Goal: Task Accomplishment & Management: Complete application form

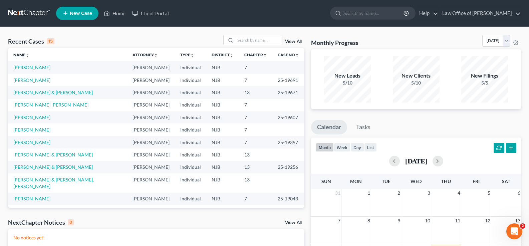
click at [40, 104] on link "[PERSON_NAME] [PERSON_NAME]" at bounding box center [50, 105] width 75 height 6
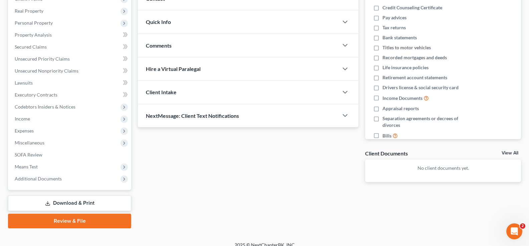
scroll to position [108, 0]
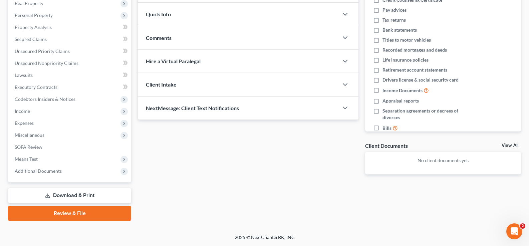
click at [84, 193] on link "Download & Print" at bounding box center [69, 196] width 123 height 16
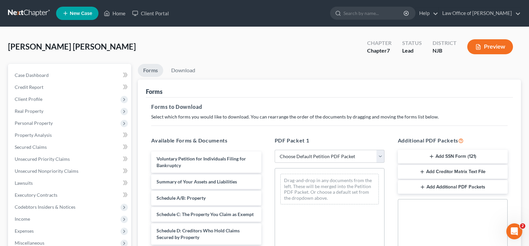
click at [446, 154] on button "Add SSN Form (121)" at bounding box center [452, 157] width 110 height 14
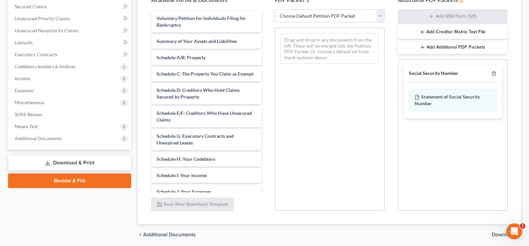
scroll to position [165, 0]
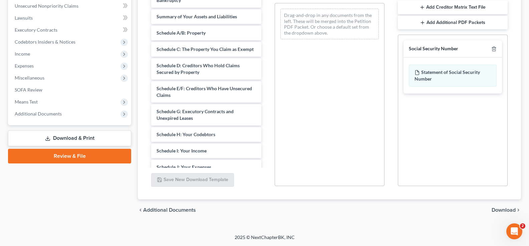
click at [500, 210] on span "Download" at bounding box center [503, 210] width 24 height 5
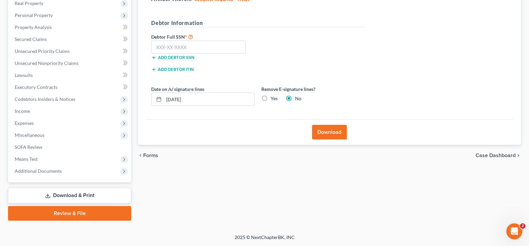
scroll to position [108, 0]
click at [168, 48] on input "text" at bounding box center [198, 47] width 94 height 13
type input "710-58-8483"
click at [331, 130] on button "Download" at bounding box center [329, 132] width 35 height 15
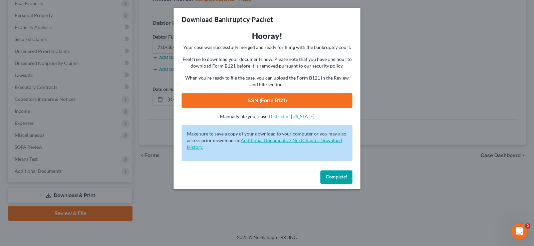
click at [303, 141] on link "Additional Documents > NextChapter Download History." at bounding box center [264, 144] width 155 height 12
click at [341, 177] on span "Complete!" at bounding box center [335, 177] width 21 height 6
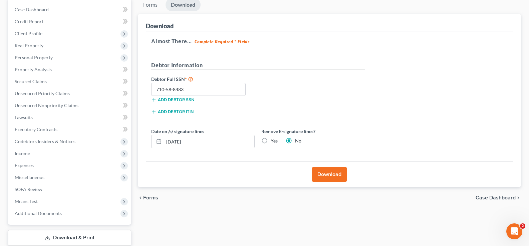
scroll to position [59, 0]
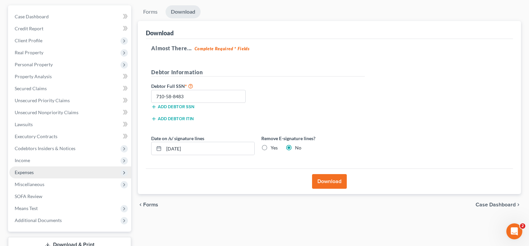
click at [15, 172] on span "Expenses" at bounding box center [24, 173] width 19 height 6
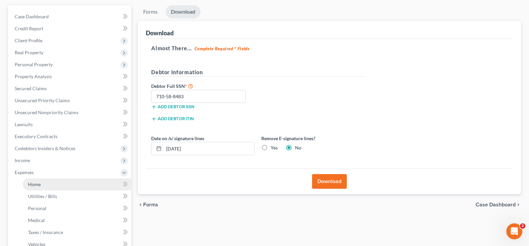
click at [28, 182] on span "Home" at bounding box center [34, 185] width 13 height 6
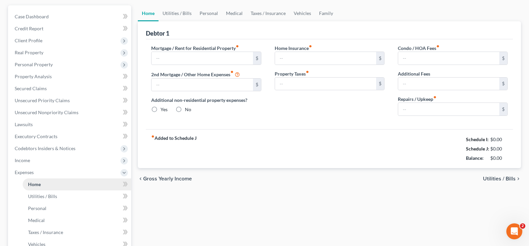
scroll to position [7, 0]
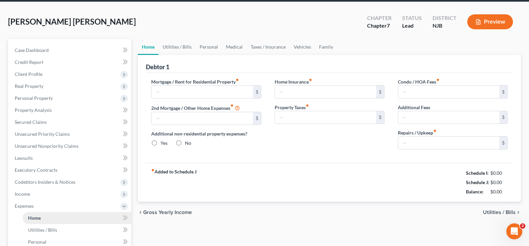
type input "2,100.00"
type input "0.00"
radio input "true"
type input "0.00"
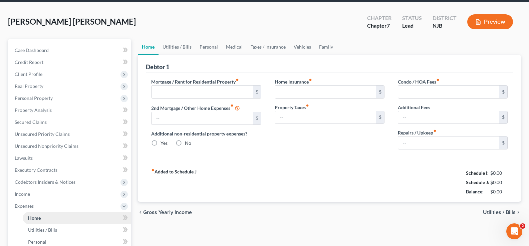
type input "0.00"
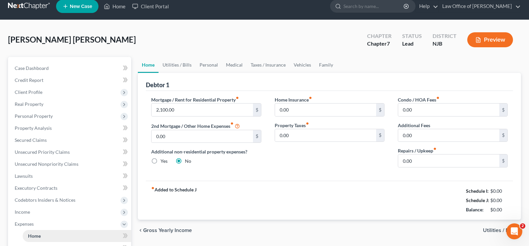
scroll to position [0, 0]
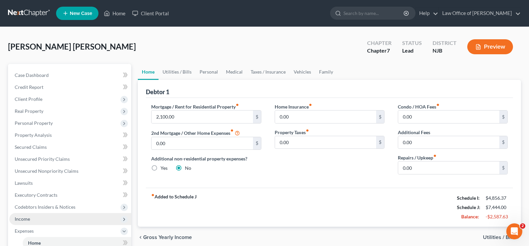
click at [21, 218] on span "Income" at bounding box center [22, 219] width 15 height 6
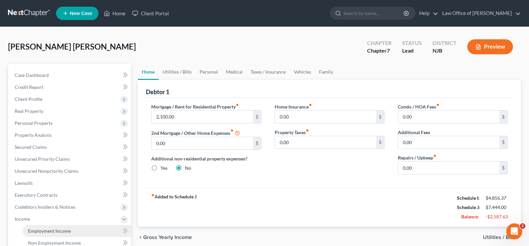
click at [51, 230] on span "Employment Income" at bounding box center [49, 231] width 43 height 6
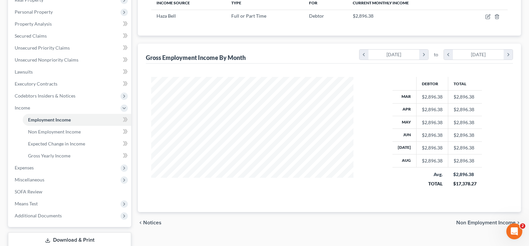
scroll to position [141, 0]
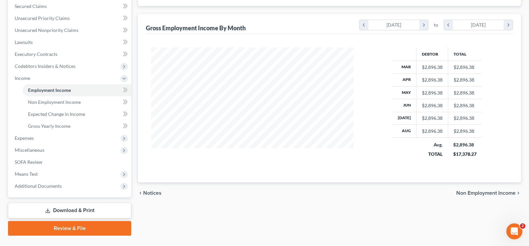
click at [476, 193] on span "Non Employment Income" at bounding box center [485, 193] width 59 height 5
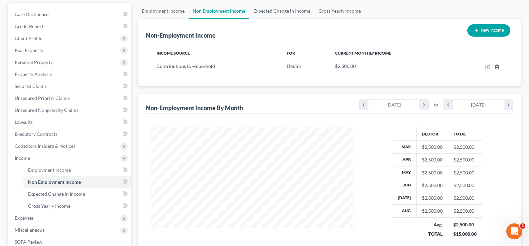
scroll to position [93, 0]
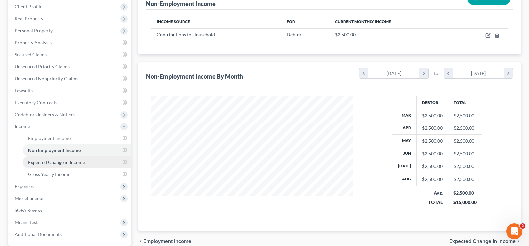
click at [79, 160] on span "Expected Change in Income" at bounding box center [56, 163] width 57 height 6
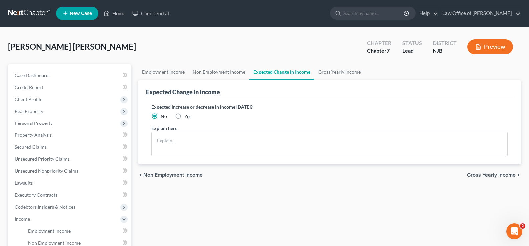
click at [184, 116] on label "Yes" at bounding box center [187, 116] width 7 height 7
click at [187, 116] on input "Yes" at bounding box center [189, 115] width 4 height 4
radio input "true"
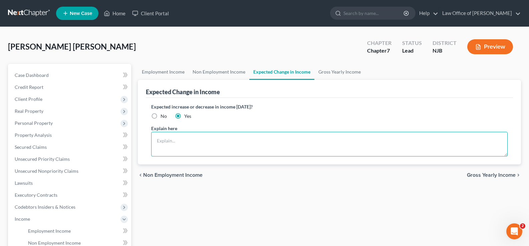
click at [168, 140] on textarea at bounding box center [329, 144] width 356 height 25
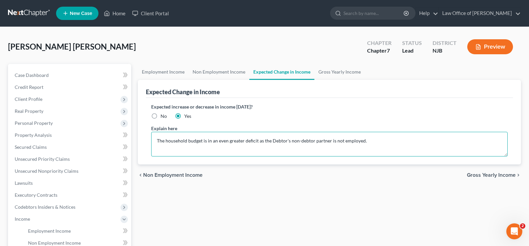
type textarea "The household budget is in an even greater deficit as the Debtor's non-debtor p…"
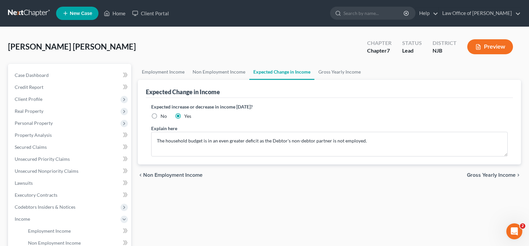
click at [490, 174] on span "Gross Yearly Income" at bounding box center [491, 175] width 49 height 5
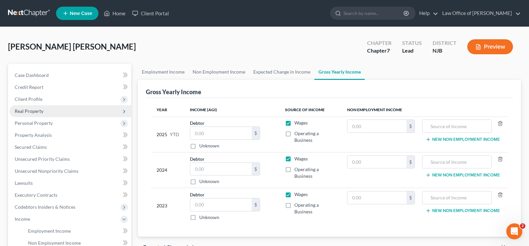
click at [41, 109] on span "Real Property" at bounding box center [29, 111] width 29 height 6
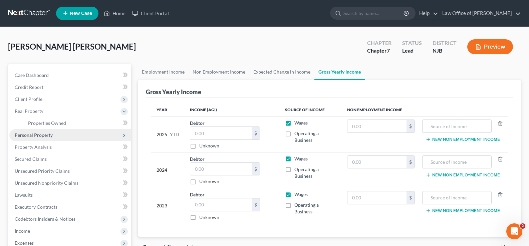
click at [36, 136] on span "Personal Property" at bounding box center [34, 135] width 38 height 6
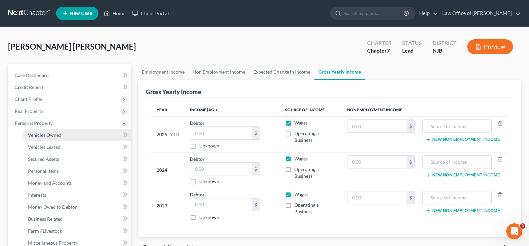
click at [52, 134] on span "Vehicles Owned" at bounding box center [44, 135] width 33 height 6
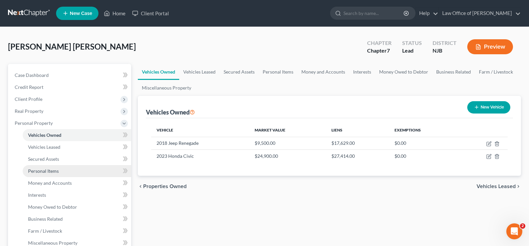
click at [45, 169] on span "Personal Items" at bounding box center [43, 171] width 31 height 6
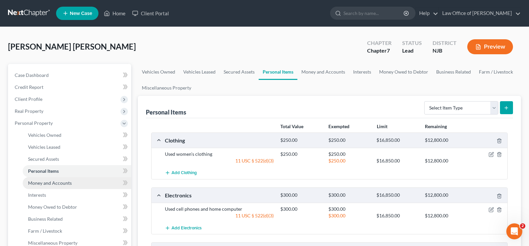
click at [39, 182] on span "Money and Accounts" at bounding box center [50, 183] width 44 height 6
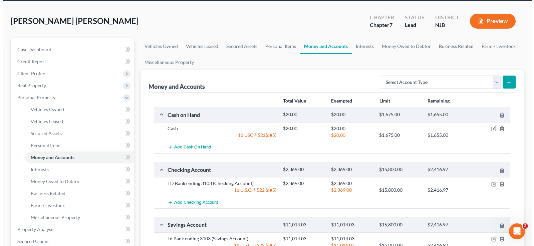
scroll to position [72, 0]
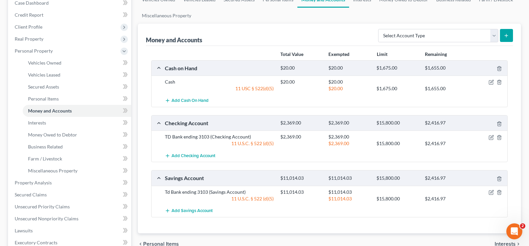
click at [491, 190] on div at bounding box center [488, 192] width 38 height 7
click at [490, 192] on icon "button" at bounding box center [490, 192] width 5 height 5
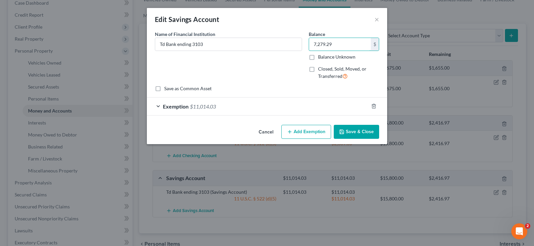
type input "7,279.29"
click at [303, 130] on button "Add Exemption" at bounding box center [306, 132] width 50 height 14
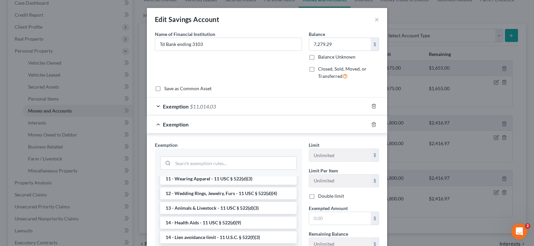
scroll to position [141, 0]
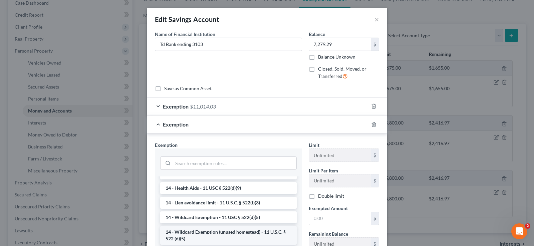
click at [253, 242] on li "14 - Wildcard Exemption (unused homestead) - 11 U.S.C. § 522 (d)(5)" at bounding box center [228, 235] width 136 height 19
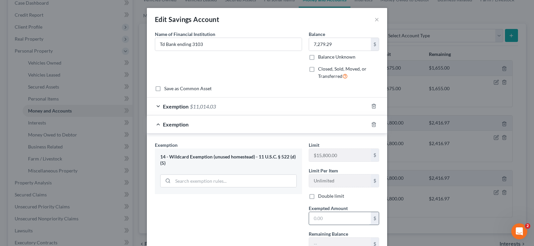
click at [317, 222] on input "text" at bounding box center [340, 218] width 62 height 13
type input "7,279.29"
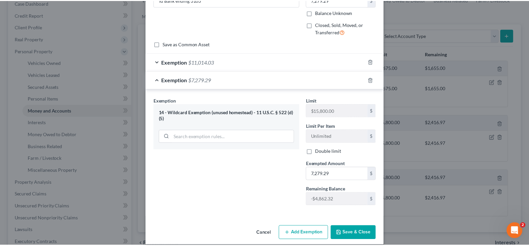
scroll to position [52, 0]
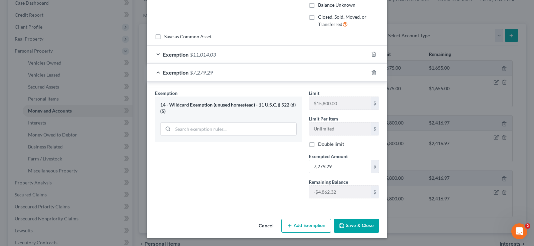
click at [341, 223] on icon "button" at bounding box center [341, 225] width 5 height 5
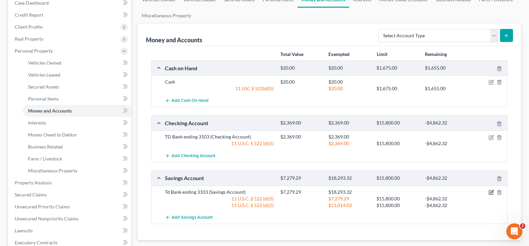
click at [490, 191] on icon "button" at bounding box center [491, 193] width 4 height 4
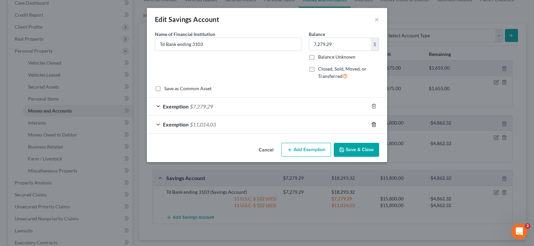
click at [373, 123] on icon "button" at bounding box center [373, 124] width 5 height 5
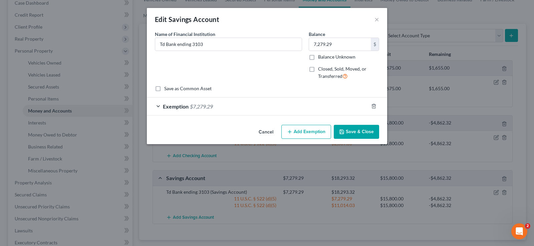
click at [358, 130] on button "Save & Close" at bounding box center [355, 132] width 45 height 14
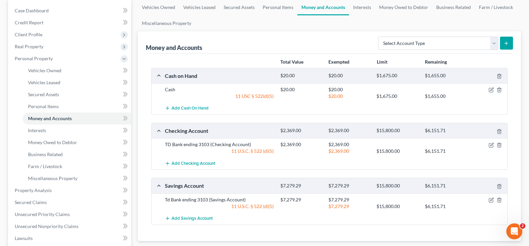
scroll to position [0, 0]
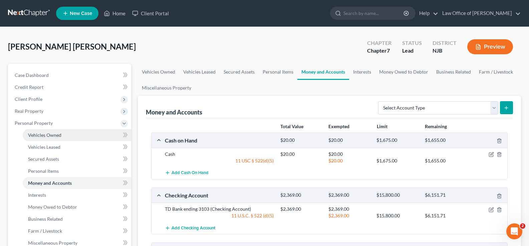
click at [45, 135] on span "Vehicles Owned" at bounding box center [44, 135] width 33 height 6
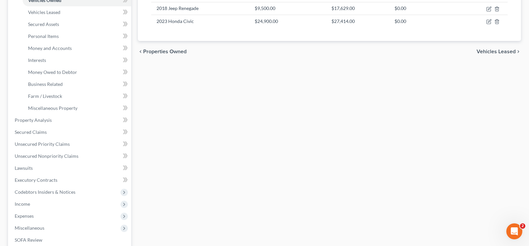
scroll to position [136, 0]
click at [28, 129] on span "Secured Claims" at bounding box center [31, 132] width 32 height 6
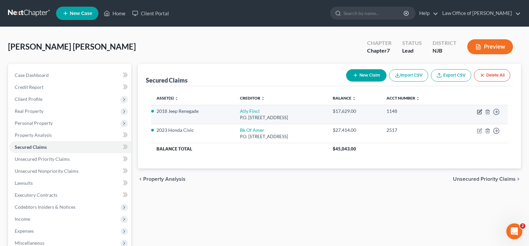
click at [480, 111] on icon "button" at bounding box center [479, 111] width 5 height 5
select select "24"
select select "2"
select select "0"
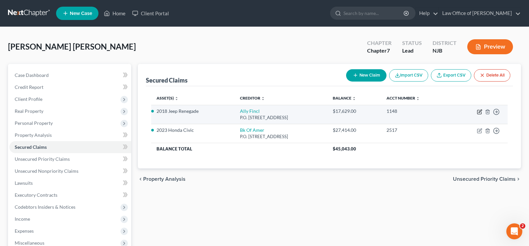
select select "0"
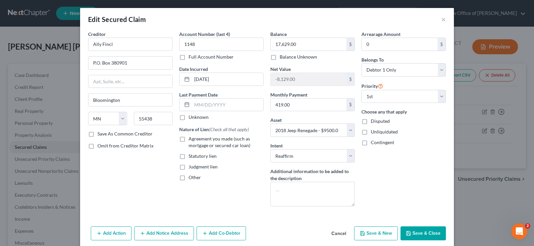
click at [422, 225] on div "Add Action Add Notice Address Add Co-Debtor Cancel Save & New Save & Close" at bounding box center [266, 235] width 373 height 22
click at [419, 234] on button "Save & Close" at bounding box center [422, 234] width 45 height 14
select select
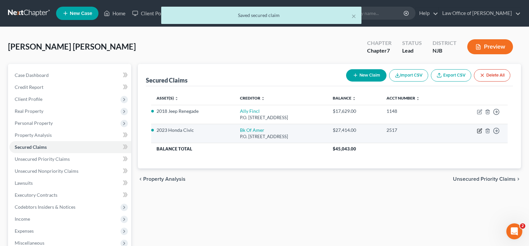
click at [480, 128] on icon "button" at bounding box center [479, 130] width 5 height 5
select select "4"
select select "3"
select select "2"
select select "0"
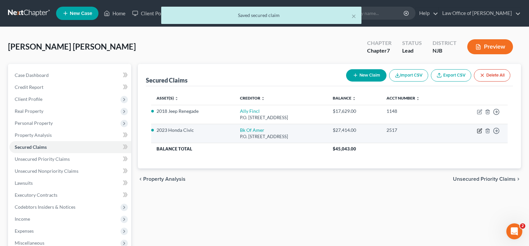
select select "0"
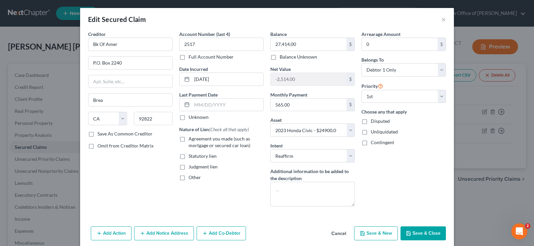
click at [416, 228] on button "Save & Close" at bounding box center [422, 234] width 45 height 14
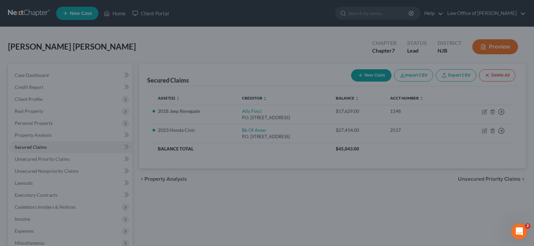
select select "3"
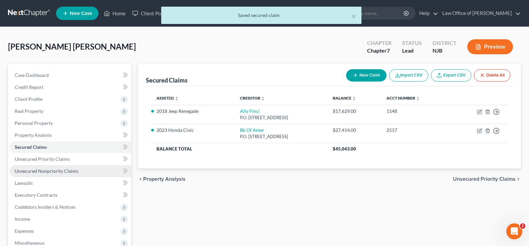
click at [34, 171] on span "Unsecured Nonpriority Claims" at bounding box center [47, 171] width 64 height 6
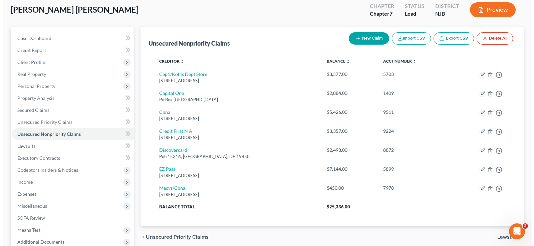
scroll to position [36, 0]
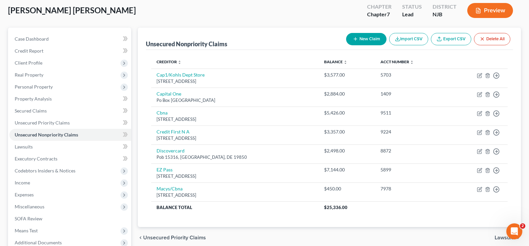
click at [366, 35] on button "New Claim" at bounding box center [366, 39] width 40 height 12
select select "0"
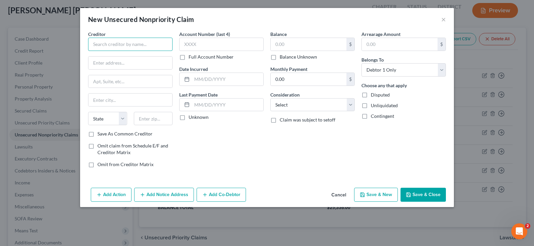
click at [130, 39] on input "text" at bounding box center [130, 44] width 84 height 13
type input "Credit Collection Services"
type input "[GEOGRAPHIC_DATA]"
type input "[STREET_ADDRESS]"
type input "[PERSON_NAME]"
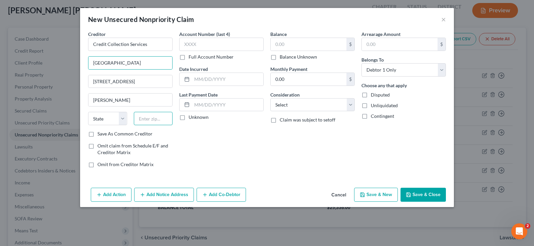
type input "02062"
select select "22"
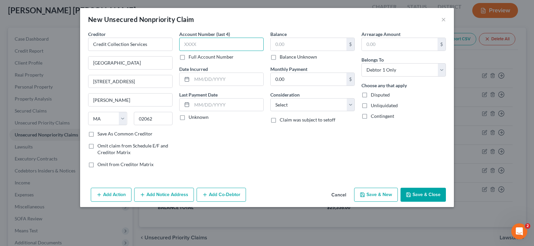
click at [213, 41] on input "text" at bounding box center [221, 44] width 84 height 13
type input "5899"
click at [281, 44] on input "text" at bounding box center [308, 44] width 76 height 13
type input "7,144.00"
click at [421, 194] on button "Save & Close" at bounding box center [422, 195] width 45 height 14
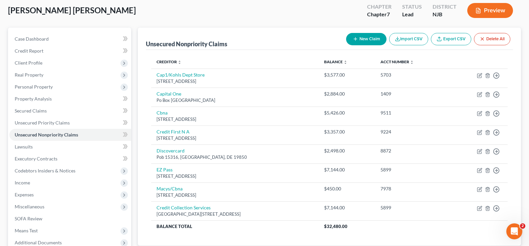
click at [363, 39] on button "New Claim" at bounding box center [366, 39] width 40 height 12
select select "0"
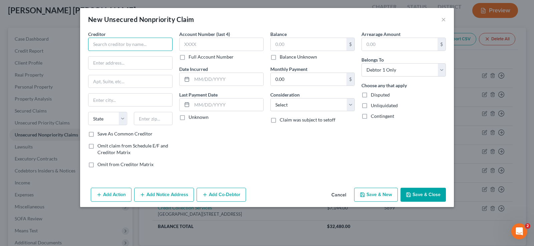
click at [131, 42] on input "text" at bounding box center [130, 44] width 84 height 13
type input "Best Buy Credit"
type input "PO Box 70601"
click at [100, 99] on input "text" at bounding box center [130, 100] width 84 height 13
type input "O"
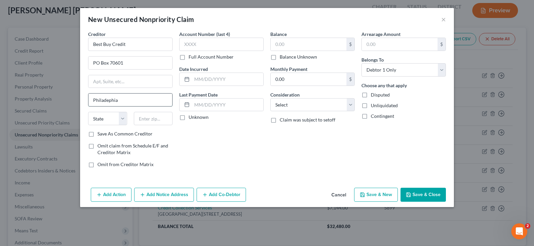
type input "Philadephia"
click at [107, 120] on select "State [US_STATE] AK AR AZ CA CO CT DE DC [GEOGRAPHIC_DATA] [GEOGRAPHIC_DATA] GU…" at bounding box center [107, 118] width 39 height 13
select select "39"
click at [88, 112] on select "State [US_STATE] AK AR AZ CA CO CT DE DC [GEOGRAPHIC_DATA] [GEOGRAPHIC_DATA] GU…" at bounding box center [107, 118] width 39 height 13
click at [143, 116] on input "text" at bounding box center [153, 118] width 39 height 13
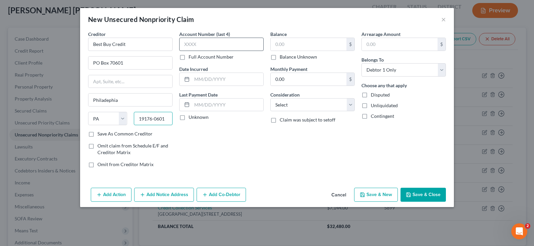
type input "19176-0601"
click at [191, 40] on input "text" at bounding box center [221, 44] width 84 height 13
type input "9511"
click at [283, 45] on input "text" at bounding box center [308, 44] width 76 height 13
type input "1,807.83"
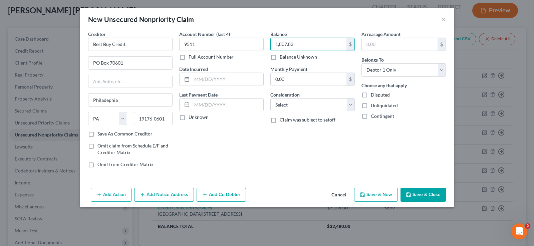
click at [416, 195] on button "Save & Close" at bounding box center [422, 195] width 45 height 14
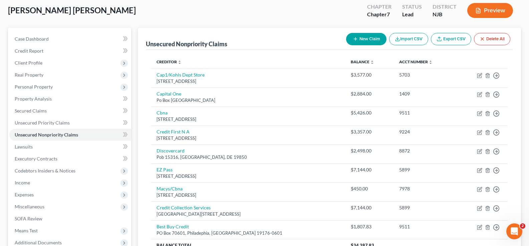
click at [366, 39] on button "New Claim" at bounding box center [366, 39] width 40 height 12
select select "0"
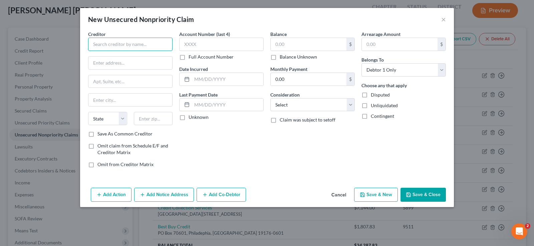
click at [95, 42] on input "text" at bounding box center [130, 44] width 84 height 13
type input "Comenity Victoria Secret"
type input "PO Box 650972"
click at [110, 100] on input "text" at bounding box center [130, 100] width 84 height 13
type input "[GEOGRAPHIC_DATA]"
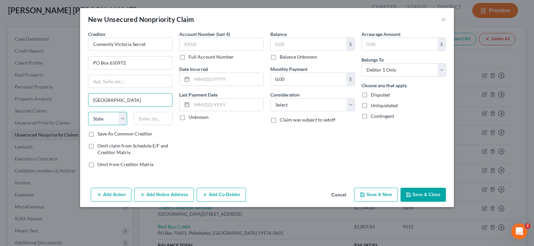
click at [105, 118] on select "State [US_STATE] AK AR AZ CA CO CT DE DC [GEOGRAPHIC_DATA] [GEOGRAPHIC_DATA] GU…" at bounding box center [107, 118] width 39 height 13
select select "45"
click at [88, 112] on select "State [US_STATE] AK AR AZ CA CO CT DE DC [GEOGRAPHIC_DATA] [GEOGRAPHIC_DATA] GU…" at bounding box center [107, 118] width 39 height 13
click at [151, 120] on input "text" at bounding box center [153, 118] width 39 height 13
type input "75265-0972"
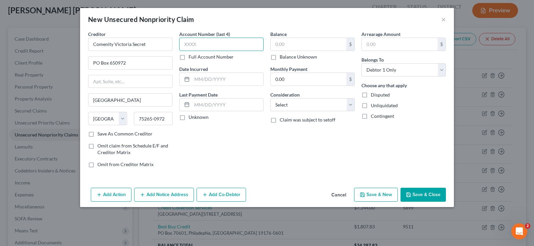
click at [213, 43] on input "text" at bounding box center [221, 44] width 84 height 13
type input "1975"
click at [287, 44] on input "text" at bounding box center [308, 44] width 76 height 13
type input "1,343.54"
click at [433, 193] on button "Save & Close" at bounding box center [422, 195] width 45 height 14
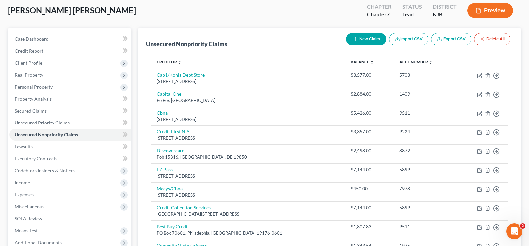
click at [362, 39] on button "New Claim" at bounding box center [366, 39] width 40 height 12
select select "0"
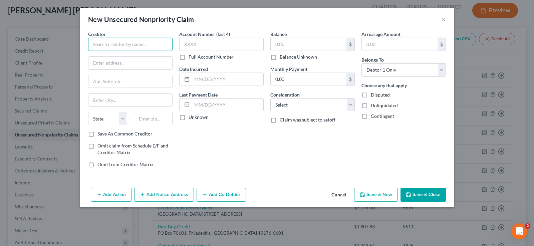
click at [118, 46] on input "text" at bounding box center [130, 44] width 84 height 13
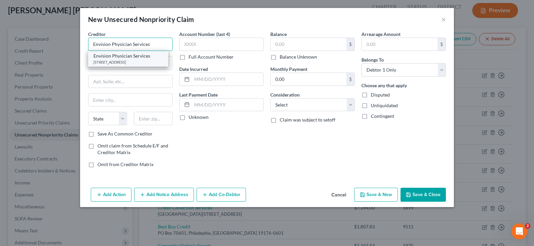
type input "Envision Physician Services"
click at [119, 59] on div "[STREET_ADDRESS]" at bounding box center [127, 62] width 69 height 6
type input "PO Box 7418"
type input "[GEOGRAPHIC_DATA]"
select select "39"
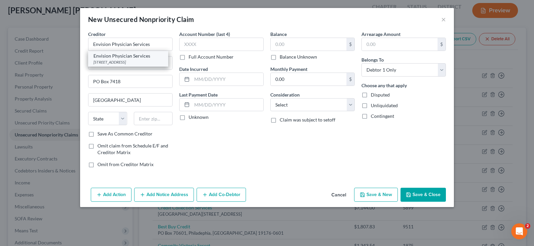
type input "19101-7418"
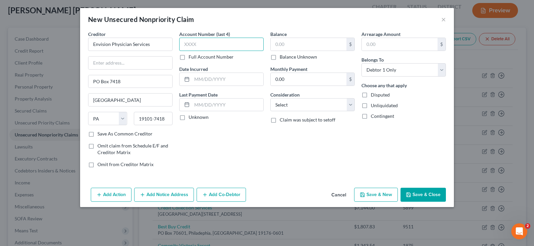
click at [202, 44] on input "text" at bounding box center [221, 44] width 84 height 13
click at [214, 47] on input "text" at bounding box center [221, 44] width 84 height 13
type input "0350"
click at [283, 43] on input "text" at bounding box center [308, 44] width 76 height 13
type input "481.00"
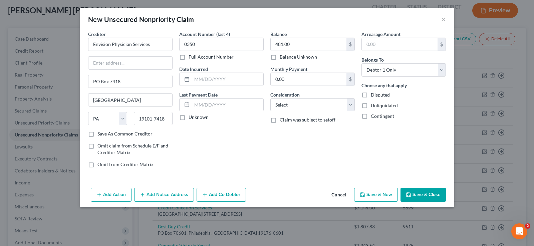
click at [437, 195] on button "Save & Close" at bounding box center [422, 195] width 45 height 14
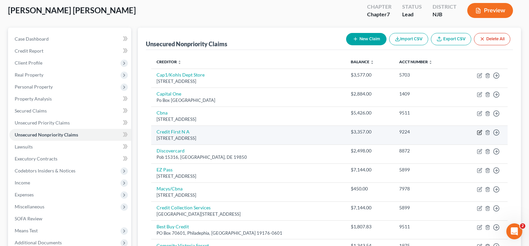
click at [479, 131] on icon "button" at bounding box center [479, 133] width 4 height 4
select select "36"
select select "2"
select select "0"
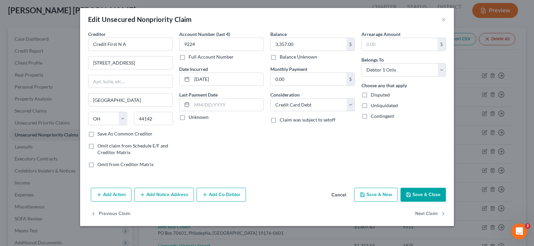
click at [176, 192] on button "Add Notice Address" at bounding box center [164, 195] width 60 height 14
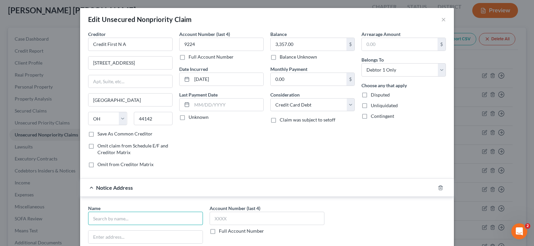
click at [103, 217] on input "text" at bounding box center [145, 218] width 115 height 13
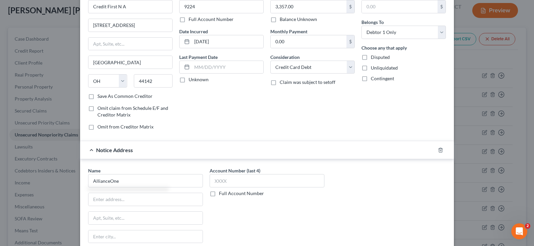
type input "AllianceOne"
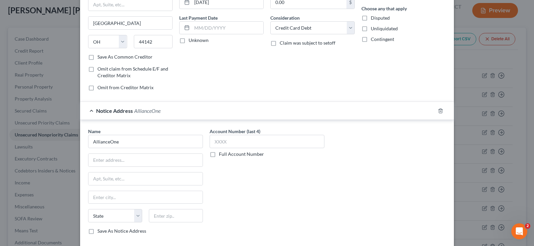
scroll to position [83, 0]
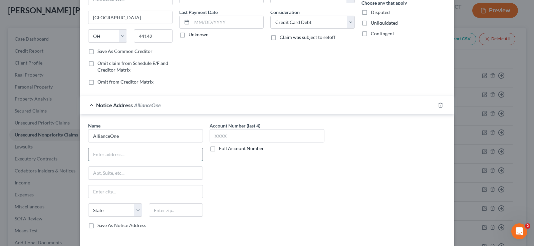
click at [149, 156] on input "text" at bounding box center [145, 154] width 114 height 13
type input "PO Box 3102"
type input "Southeastern"
click at [134, 208] on select "State [US_STATE] AK AR AZ CA CO CT DE DC [GEOGRAPHIC_DATA] [GEOGRAPHIC_DATA] GU…" at bounding box center [115, 210] width 54 height 13
select select "39"
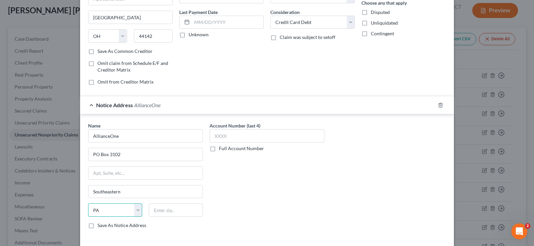
click at [88, 204] on select "State [US_STATE] AK AR AZ CA CO CT DE DC [GEOGRAPHIC_DATA] [GEOGRAPHIC_DATA] GU…" at bounding box center [115, 210] width 54 height 13
click at [184, 210] on input "text" at bounding box center [176, 210] width 54 height 13
type input "19398-3102"
click at [97, 224] on label "Save As Notice Address" at bounding box center [121, 225] width 49 height 7
click at [100, 224] on input "Save As Notice Address" at bounding box center [102, 224] width 4 height 4
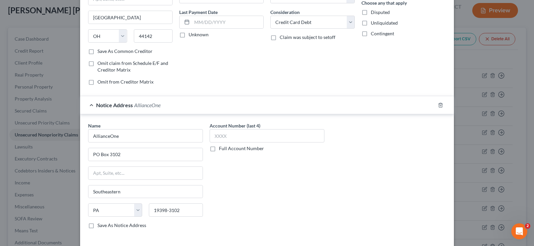
checkbox input "true"
click at [227, 134] on input "text" at bounding box center [266, 135] width 115 height 13
type input "2562"
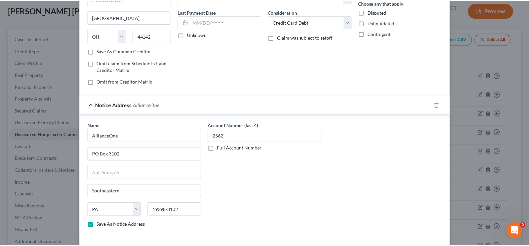
scroll to position [132, 0]
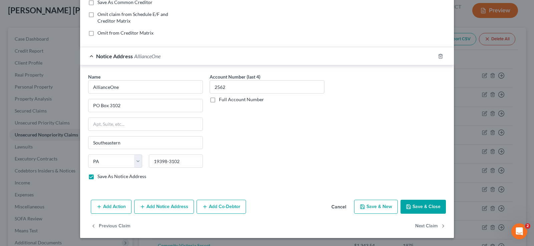
click at [416, 203] on button "Save & Close" at bounding box center [422, 207] width 45 height 14
checkbox input "false"
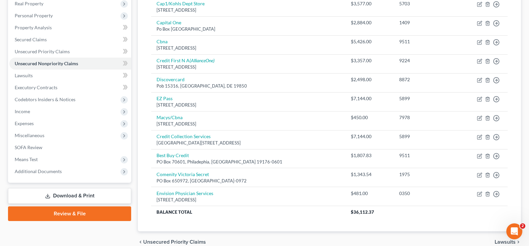
scroll to position [140, 0]
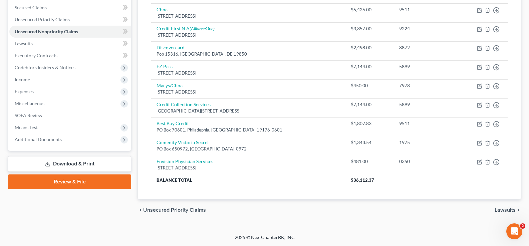
click at [502, 209] on span "Lawsuits" at bounding box center [504, 210] width 21 height 5
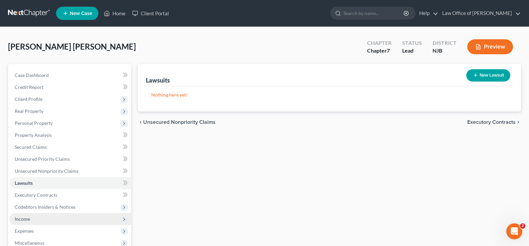
click at [22, 217] on span "Income" at bounding box center [22, 219] width 15 height 6
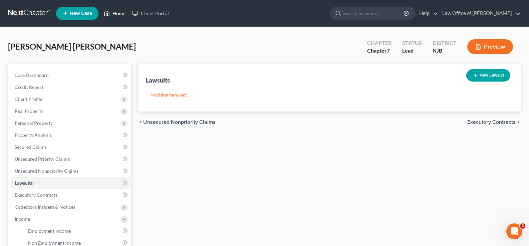
click at [115, 11] on link "Home" at bounding box center [114, 13] width 28 height 12
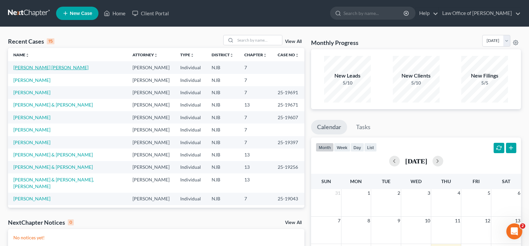
click at [26, 66] on link "[PERSON_NAME] [PERSON_NAME]" at bounding box center [50, 68] width 75 height 6
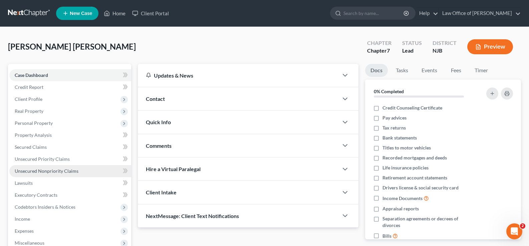
click at [43, 171] on span "Unsecured Nonpriority Claims" at bounding box center [47, 171] width 64 height 6
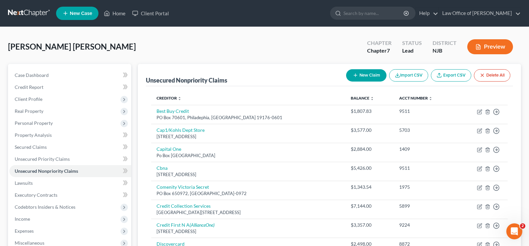
click at [366, 71] on button "New Claim" at bounding box center [366, 75] width 40 height 12
select select "0"
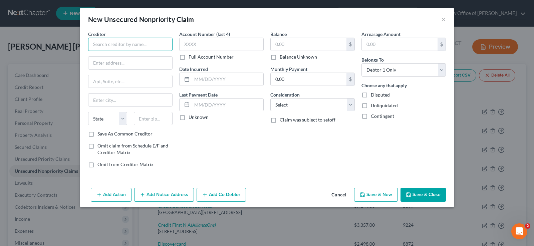
click at [113, 39] on input "text" at bounding box center [130, 44] width 84 height 13
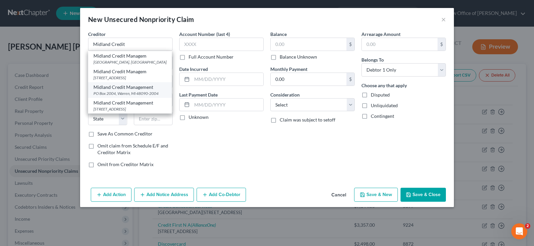
click at [112, 91] on div "Midland Credit Management" at bounding box center [129, 87] width 73 height 7
type input "Midland Credit Management"
type input "PO Box 2004"
type input "[PERSON_NAME]"
select select "23"
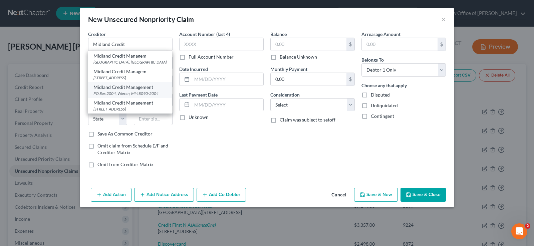
type input "48090-2004"
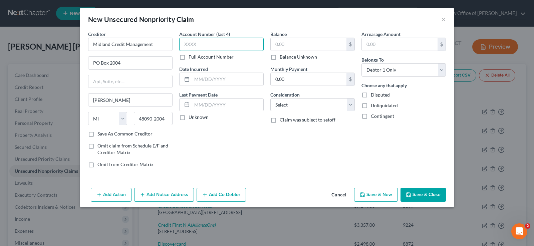
click at [206, 43] on input "text" at bounding box center [221, 44] width 84 height 13
type input "8572"
click at [281, 46] on input "text" at bounding box center [308, 44] width 76 height 13
type input "4,957.97"
click at [161, 43] on input "Midland Credit Management" at bounding box center [130, 44] width 84 height 13
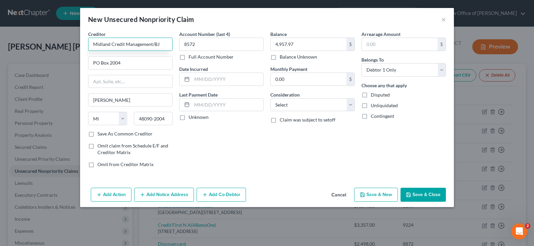
type input "Midland Credit Management/BJ"
click at [416, 192] on button "Save & Close" at bounding box center [422, 195] width 45 height 14
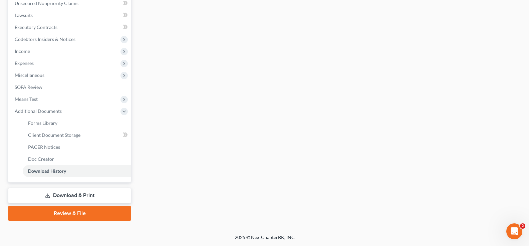
scroll to position [166, 0]
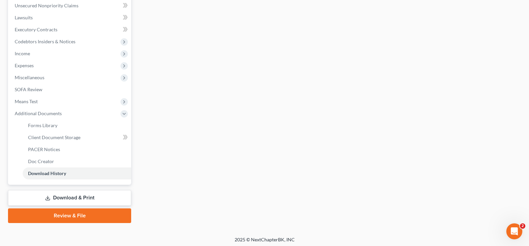
click at [52, 201] on link "Download & Print" at bounding box center [69, 198] width 123 height 16
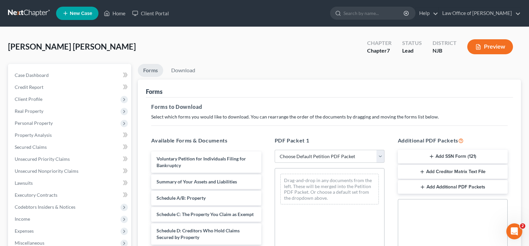
click at [427, 153] on button "Add SSN Form (121)" at bounding box center [452, 157] width 110 height 14
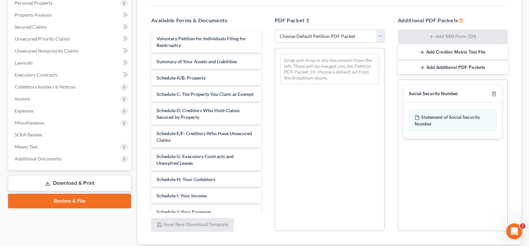
scroll to position [130, 0]
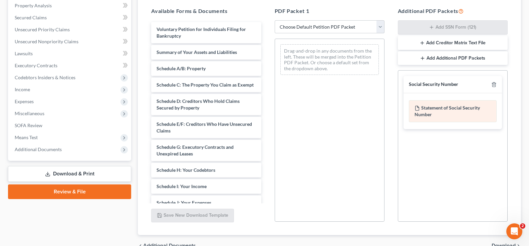
click at [438, 109] on div "Statement of Social Security Number" at bounding box center [452, 111] width 88 height 22
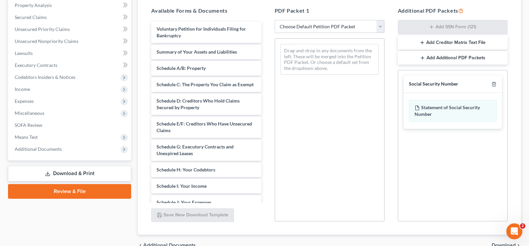
scroll to position [165, 0]
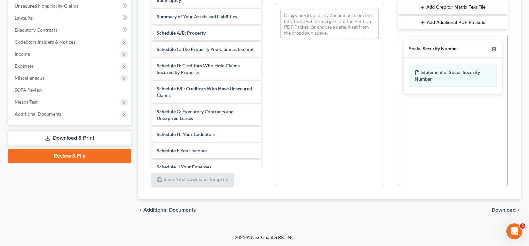
click at [504, 211] on span "Download" at bounding box center [503, 210] width 24 height 5
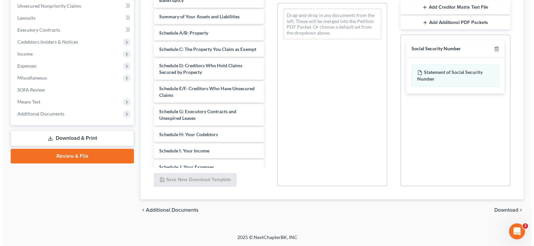
scroll to position [108, 0]
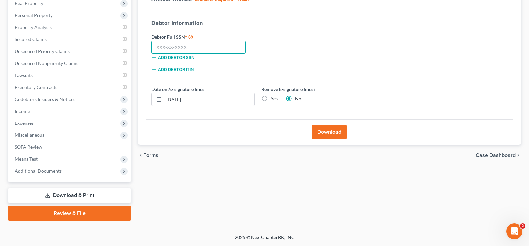
click at [159, 45] on input "text" at bounding box center [198, 47] width 94 height 13
type input "710-58-8483"
click at [332, 136] on button "Download" at bounding box center [329, 132] width 35 height 15
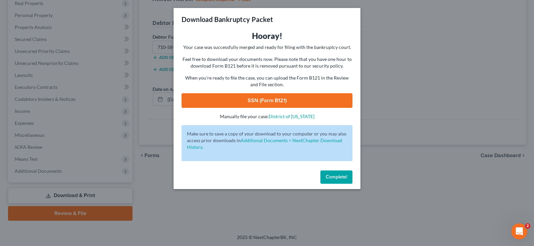
click at [300, 100] on link "SSN (Form B121)" at bounding box center [266, 100] width 171 height 15
